Goal: Check status: Check status

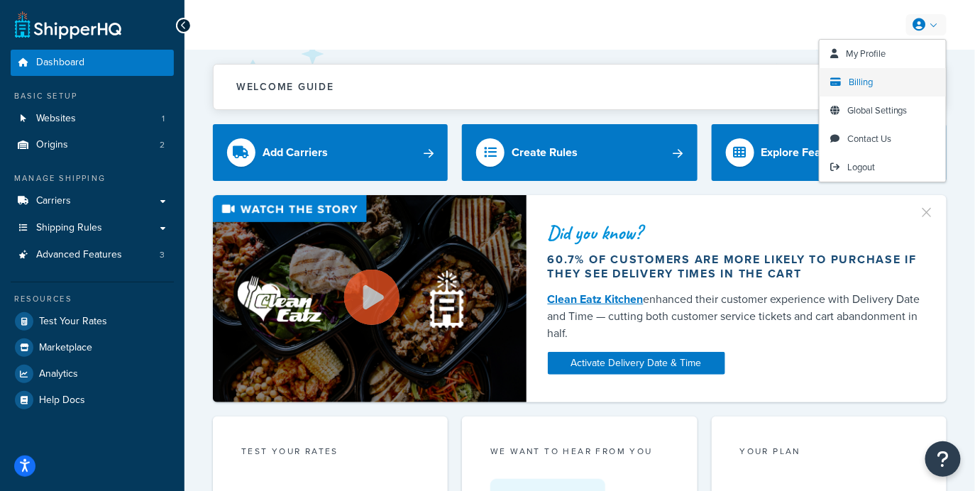
click at [869, 86] on span "Billing" at bounding box center [861, 81] width 24 height 13
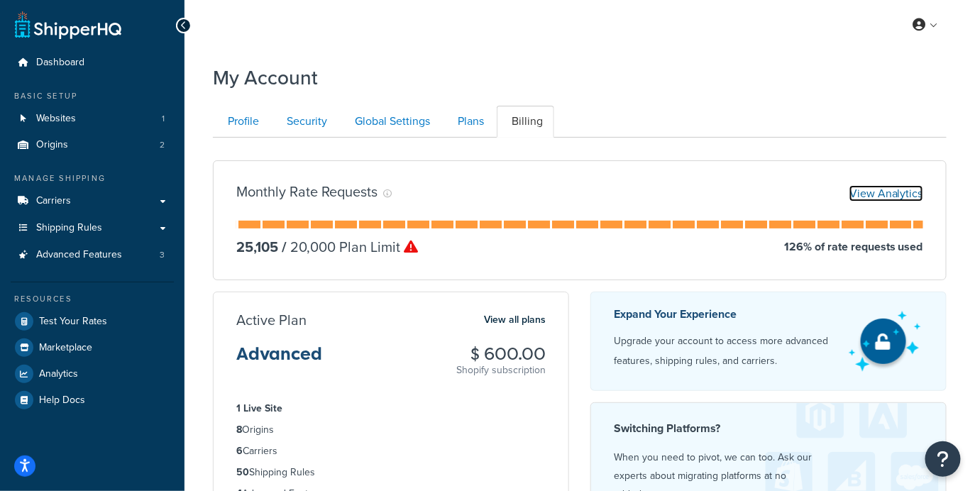
click at [875, 194] on link "View Analytics" at bounding box center [886, 193] width 74 height 16
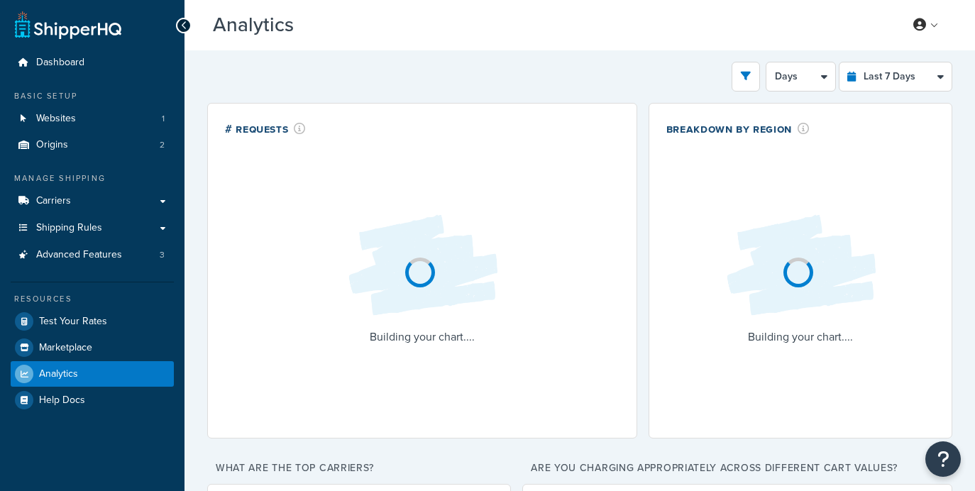
select select "last_7_days"
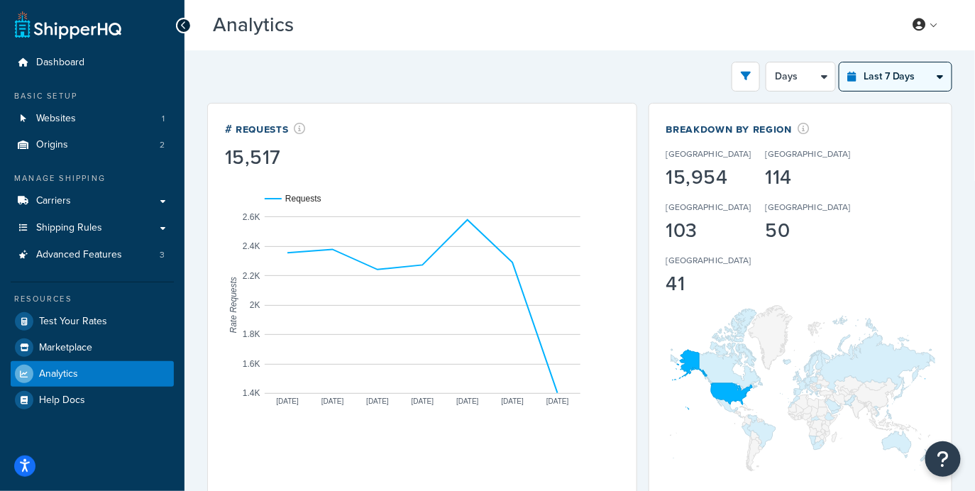
click at [876, 78] on select "Last 24 Hours Last 7 Days Last 30 Days Last 3 Months Last 6 Months Last 12 Mont…" at bounding box center [895, 76] width 112 height 28
click at [840, 62] on select "Last 24 Hours Last 7 Days Last 30 Days Last 3 Months Last 6 Months Last 12 Mont…" at bounding box center [895, 76] width 112 height 28
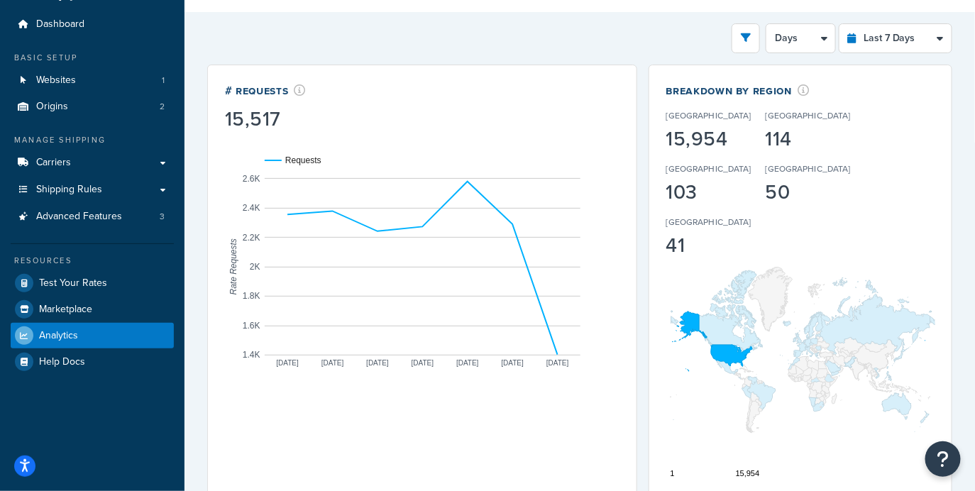
scroll to position [37, 0]
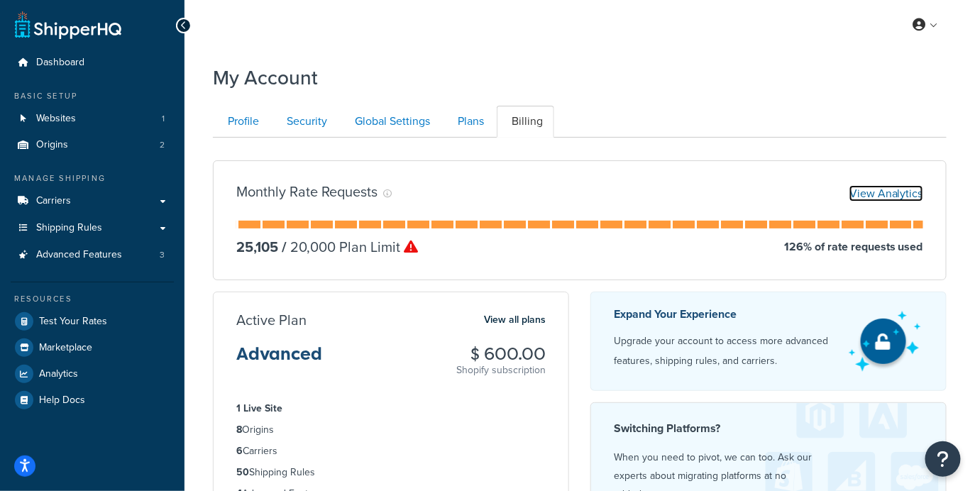
click at [875, 196] on link "View Analytics" at bounding box center [886, 193] width 74 height 16
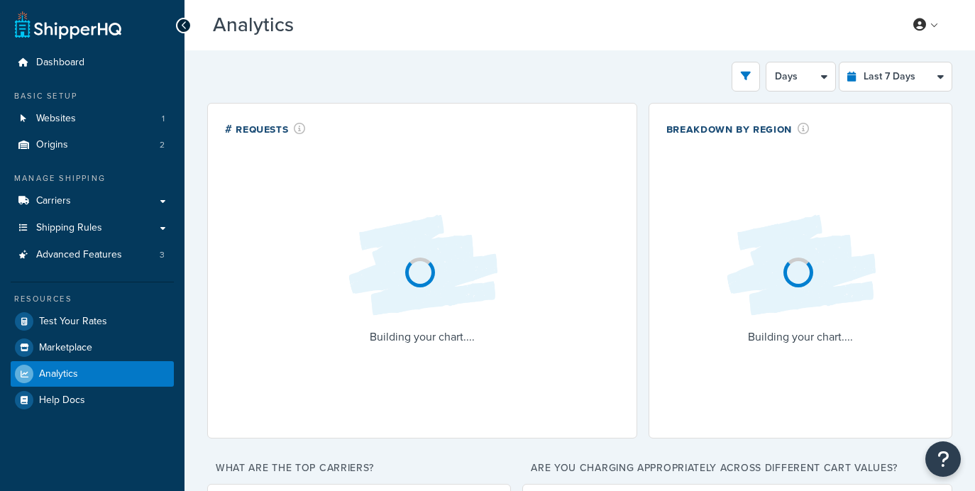
select select "last_7_days"
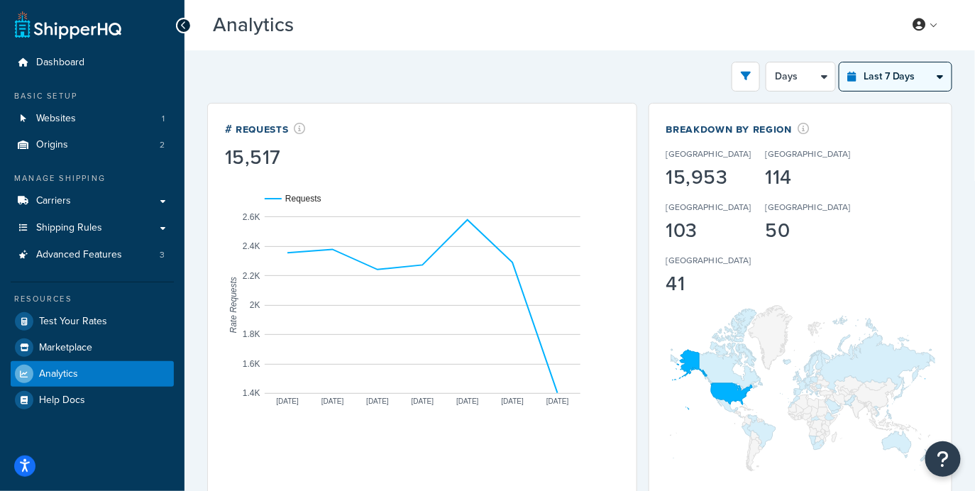
click at [882, 79] on select "Last 24 Hours Last 7 Days Last 30 Days Last 3 Months Last 6 Months Last 12 Mont…" at bounding box center [895, 76] width 112 height 28
